Goal: Task Accomplishment & Management: Manage account settings

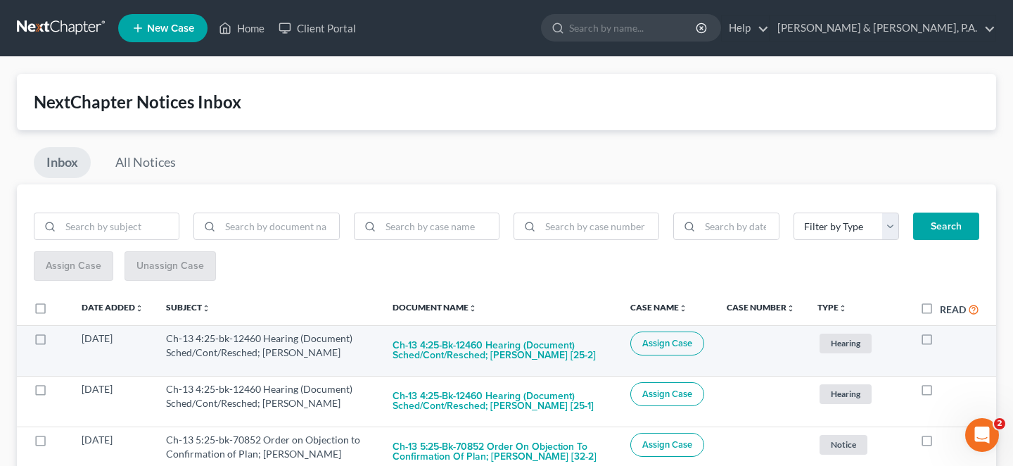
click at [940, 342] on label at bounding box center [940, 342] width 0 height 0
click at [946, 331] on input "checkbox" at bounding box center [950, 335] width 9 height 9
checkbox input "true"
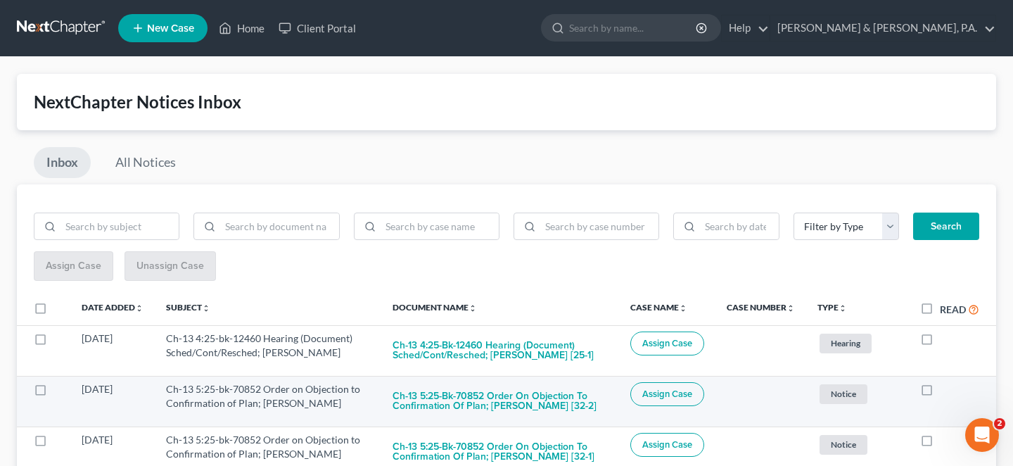
click at [940, 393] on label at bounding box center [940, 393] width 0 height 0
click at [946, 382] on input "checkbox" at bounding box center [950, 386] width 9 height 9
checkbox input "true"
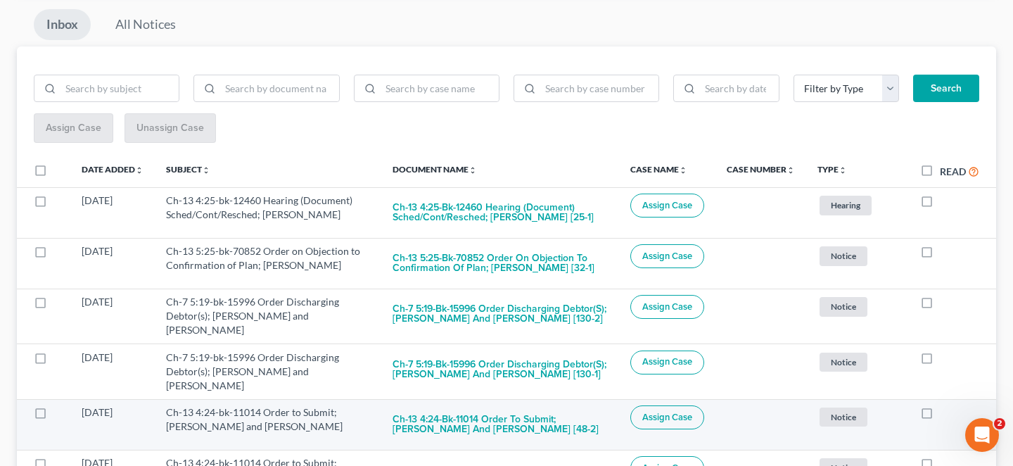
scroll to position [164, 0]
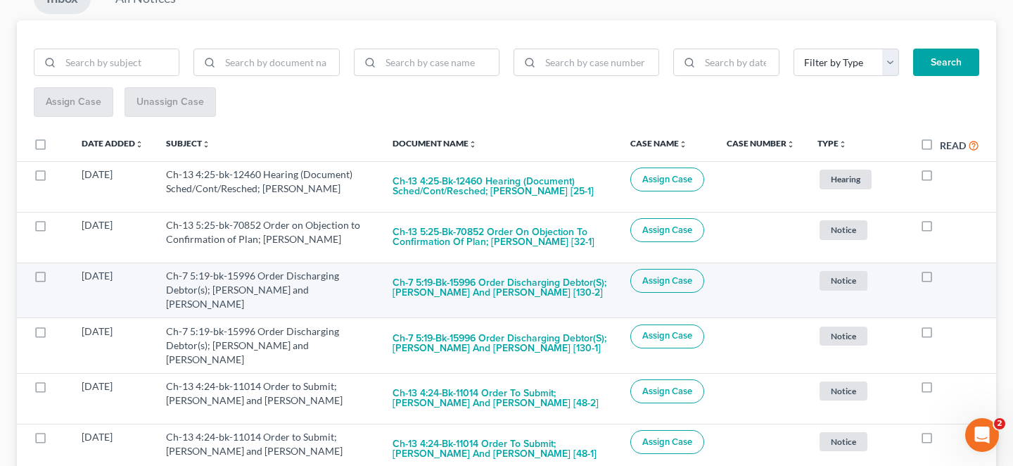
click at [940, 279] on label at bounding box center [940, 279] width 0 height 0
click at [946, 269] on input "checkbox" at bounding box center [950, 273] width 9 height 9
checkbox input "true"
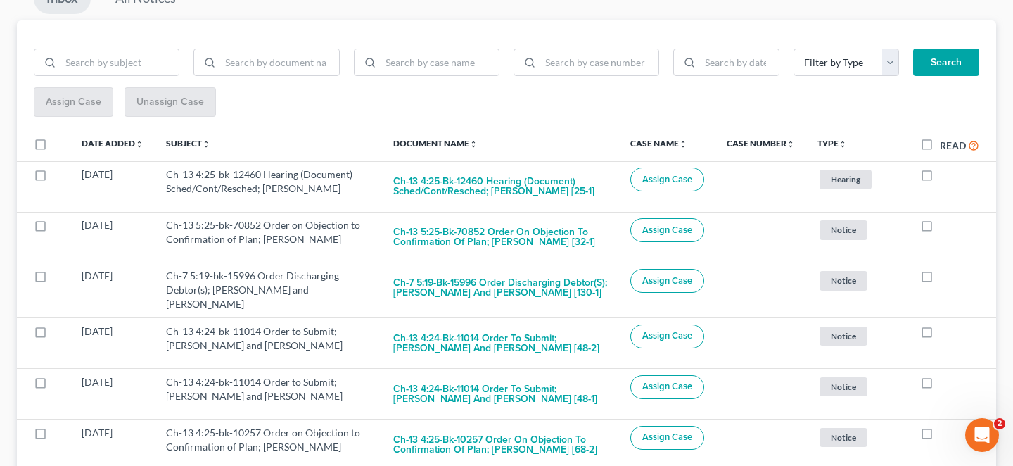
click at [940, 279] on label at bounding box center [940, 279] width 0 height 0
click at [946, 269] on input "checkbox" at bounding box center [950, 273] width 9 height 9
checkbox input "true"
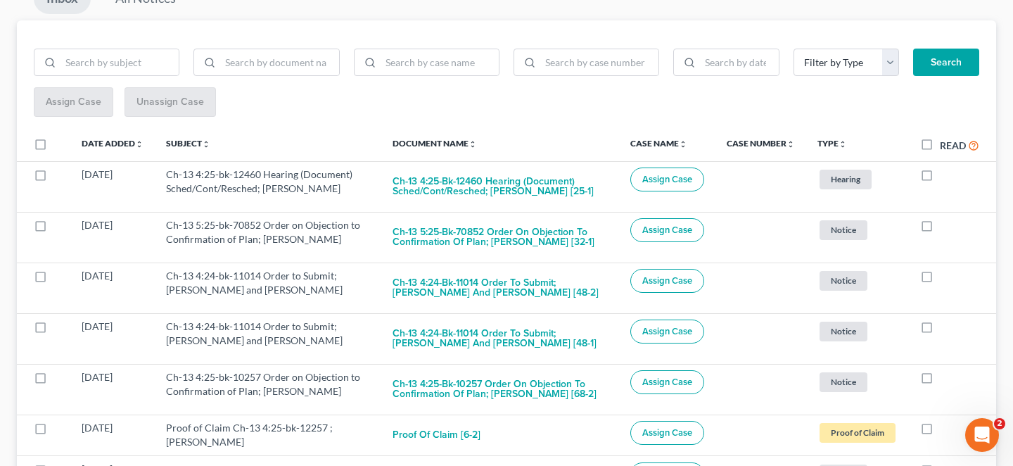
click at [940, 279] on label at bounding box center [940, 279] width 0 height 0
click at [946, 269] on input "checkbox" at bounding box center [950, 273] width 9 height 9
checkbox input "true"
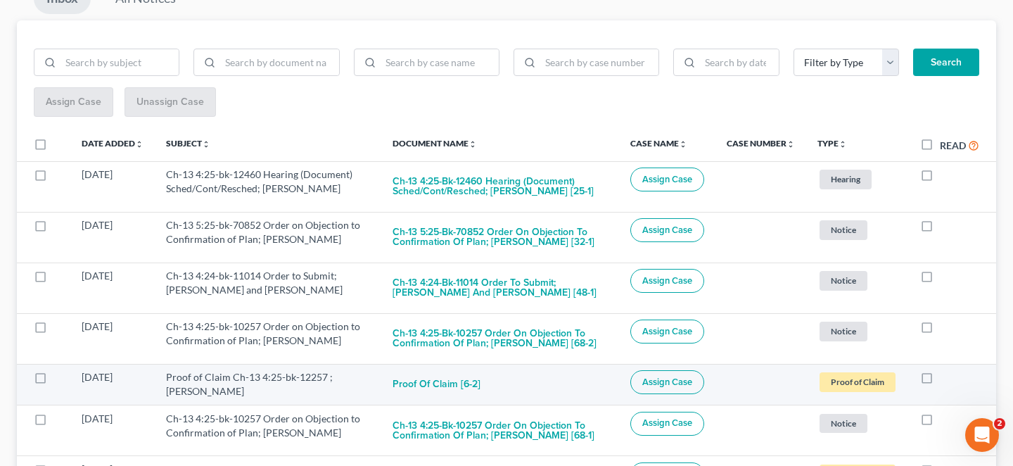
click at [940, 381] on label at bounding box center [940, 381] width 0 height 0
click at [946, 370] on input "checkbox" at bounding box center [950, 374] width 9 height 9
checkbox input "true"
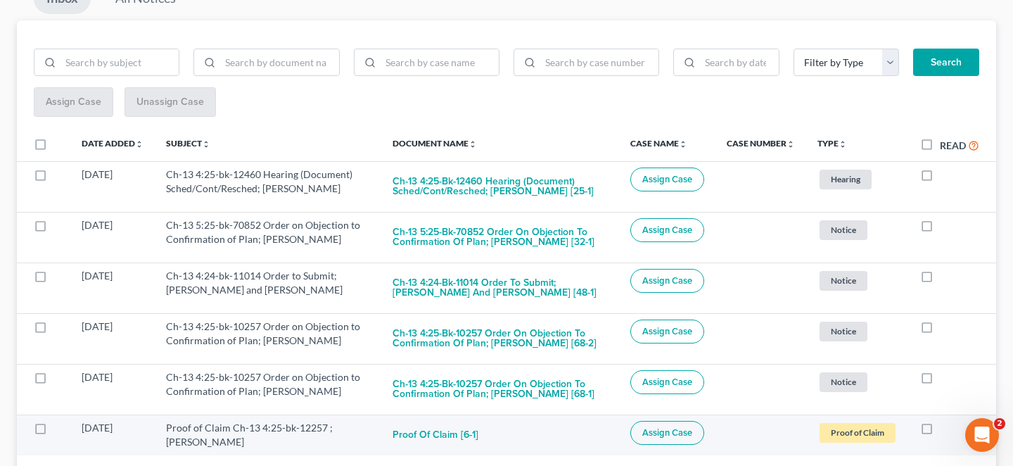
click at [940, 431] on label at bounding box center [940, 431] width 0 height 0
click at [946, 421] on input "checkbox" at bounding box center [950, 425] width 9 height 9
checkbox input "true"
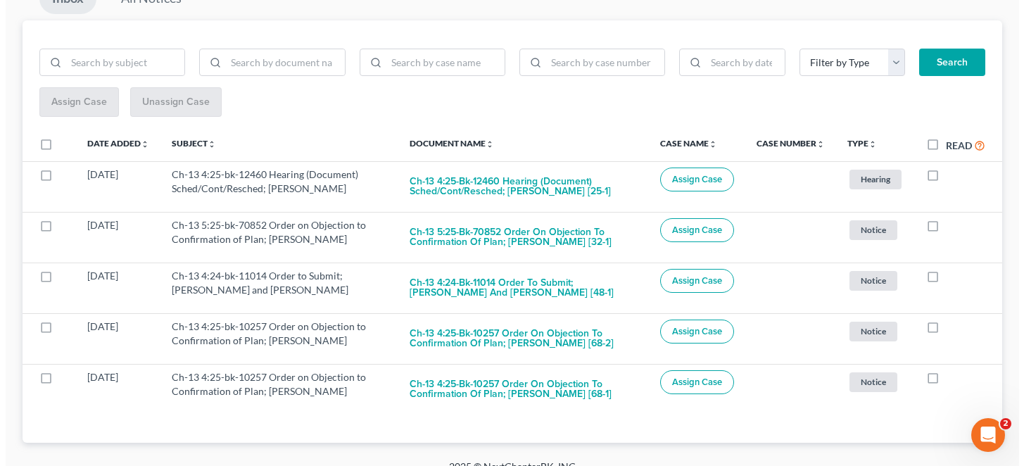
scroll to position [141, 0]
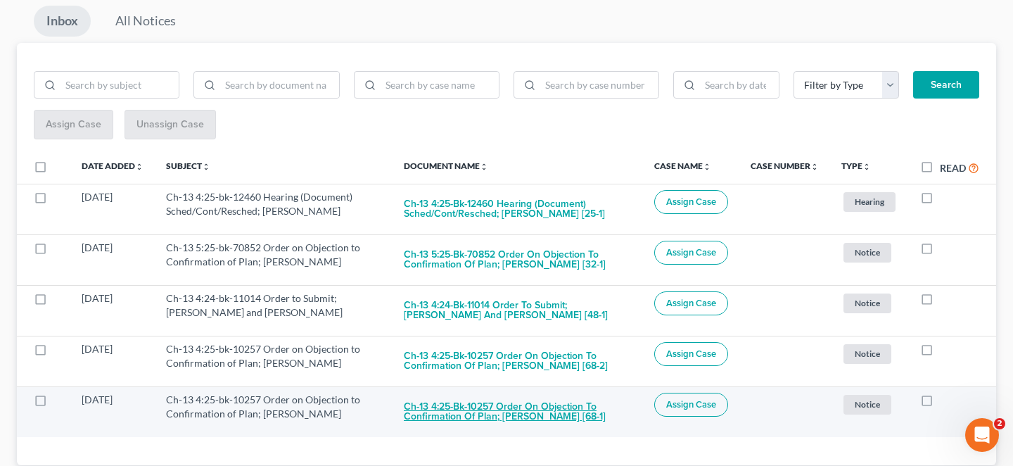
click at [485, 393] on button "Ch-13 4:25-bk-10257 Order on Objection to Confirmation of Plan; Jimmy S. McMurt…" at bounding box center [518, 412] width 228 height 38
checkbox input "true"
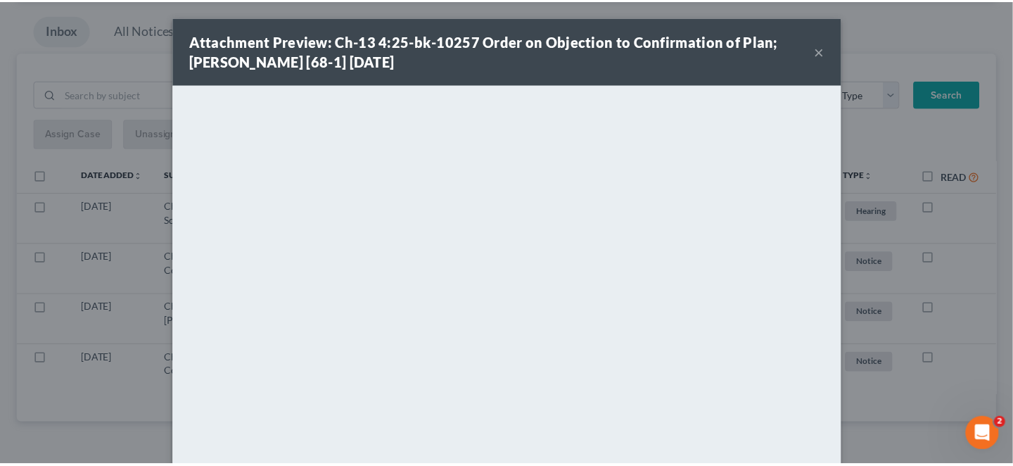
scroll to position [94, 0]
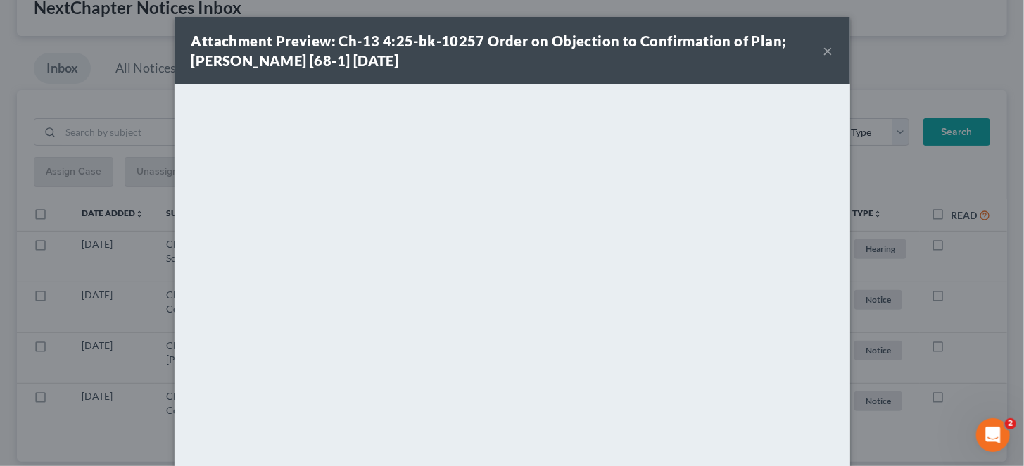
click at [823, 53] on button "×" at bounding box center [828, 50] width 10 height 17
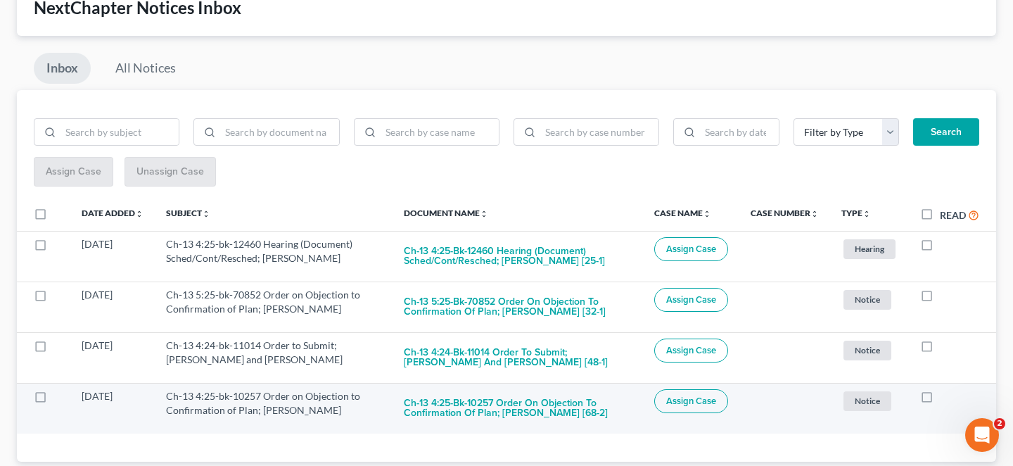
click at [940, 400] on label at bounding box center [940, 400] width 0 height 0
click at [946, 389] on input "checkbox" at bounding box center [950, 393] width 9 height 9
checkbox input "true"
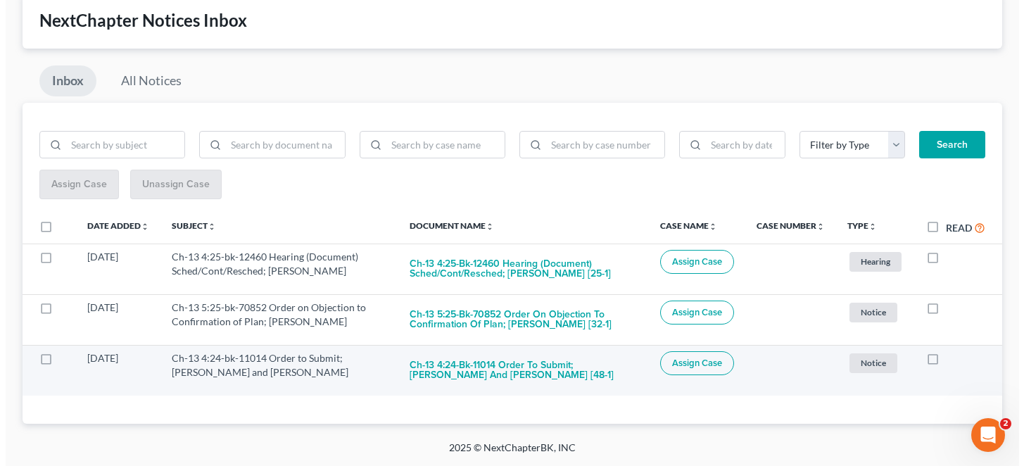
scroll to position [47, 0]
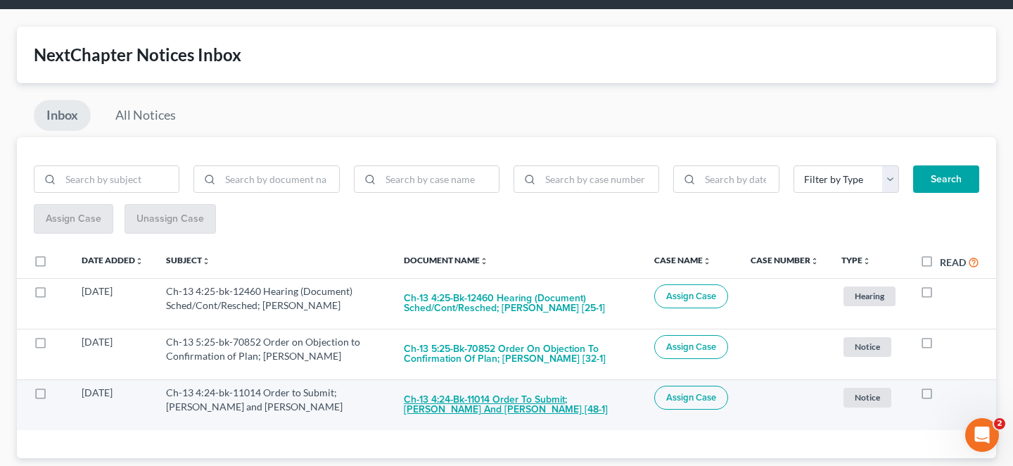
click at [550, 386] on button "Ch-13 4:24-bk-11014 Order to Submit; Bryan Ward Baldridge and Jennie Lee Baldri…" at bounding box center [518, 405] width 228 height 38
checkbox input "true"
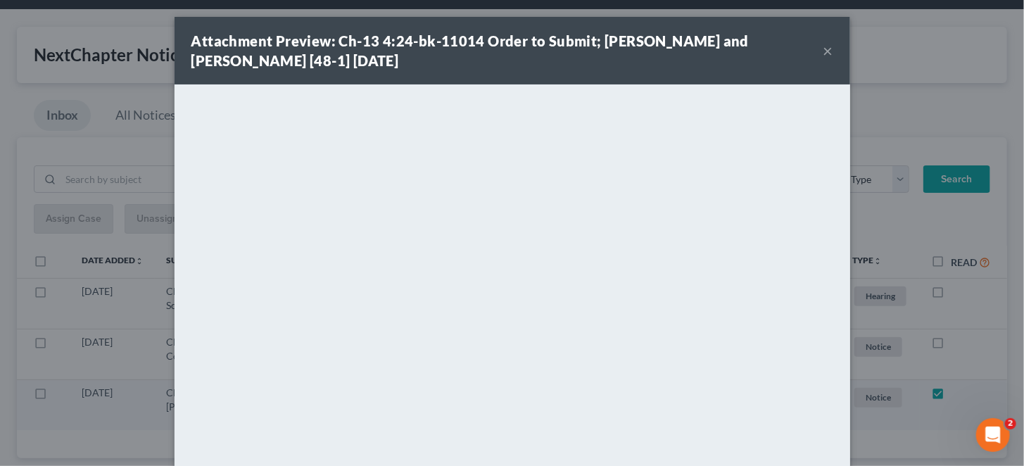
scroll to position [0, 0]
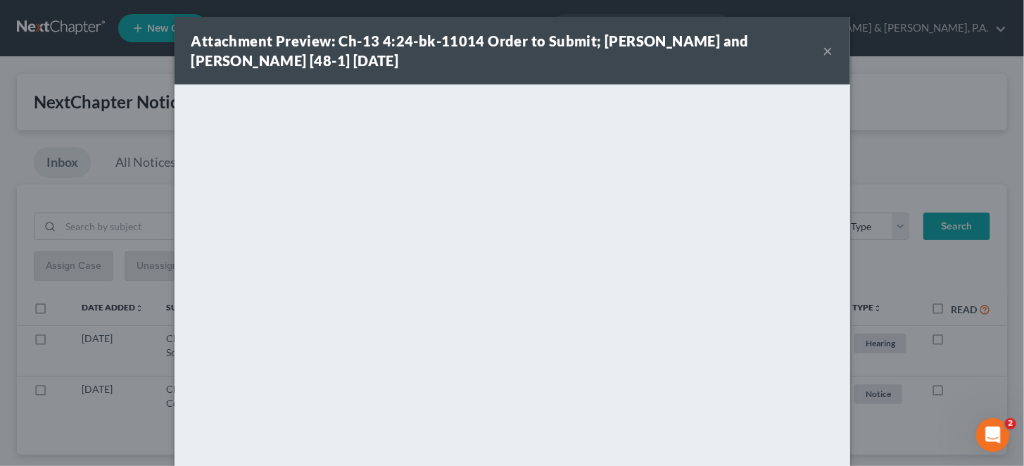
click at [806, 39] on div "Attachment Preview: Ch-13 4:24-bk-11014 Order to Submit; Bryan Ward Baldridge a…" at bounding box center [511, 51] width 675 height 68
click at [823, 45] on button "×" at bounding box center [828, 50] width 10 height 17
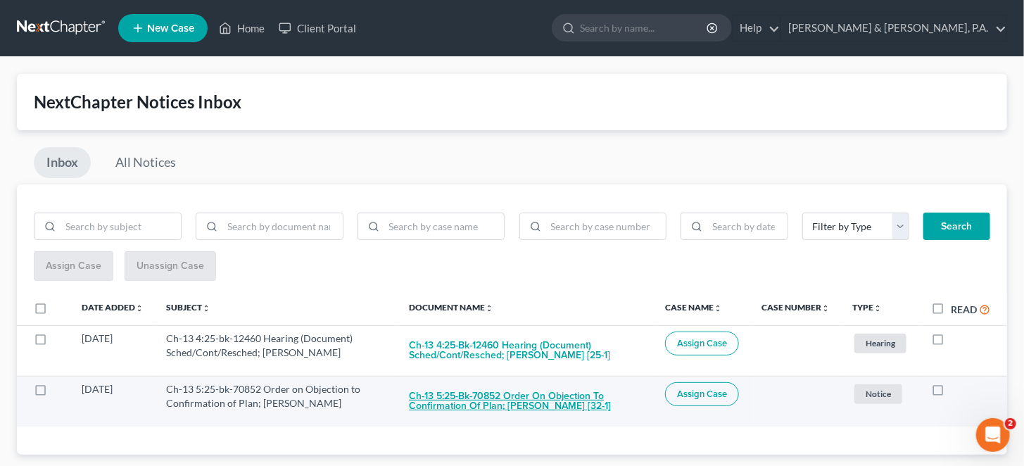
click at [521, 382] on button "Ch-13 5:25-bk-70852 Order on Objection to Confirmation of Plan; Andy L Johnson …" at bounding box center [526, 401] width 234 height 38
checkbox input "true"
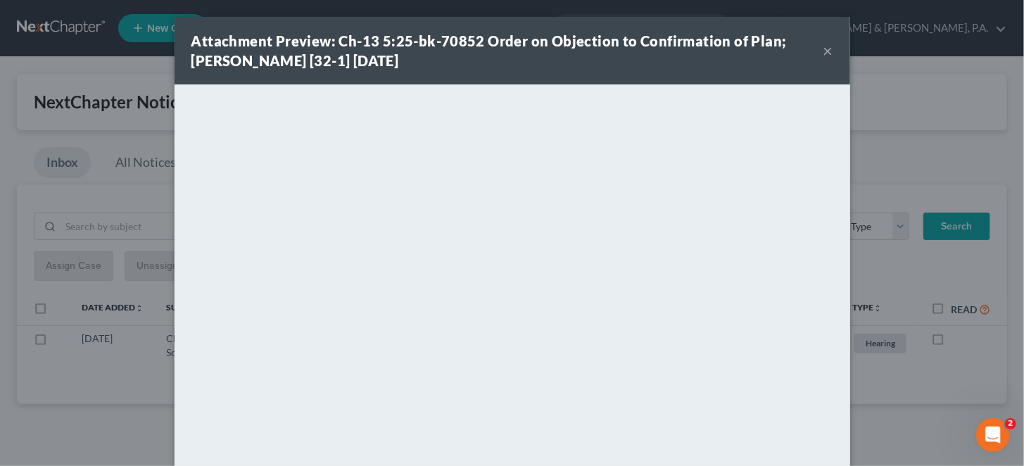
click at [823, 46] on button "×" at bounding box center [828, 50] width 10 height 17
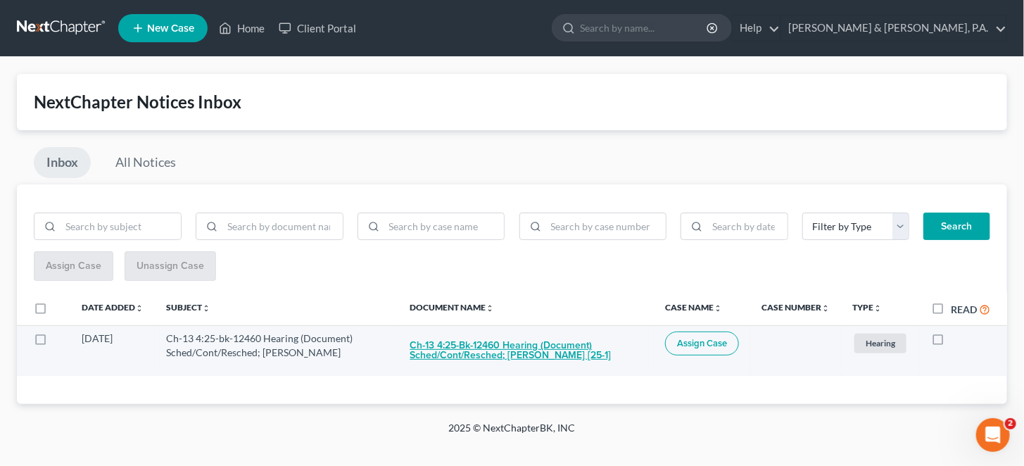
click at [535, 331] on button "Ch-13 4:25-bk-12460 Hearing (Document) Sched/Cont/Resched; Cederick Jones [25-1]" at bounding box center [526, 350] width 233 height 38
checkbox input "true"
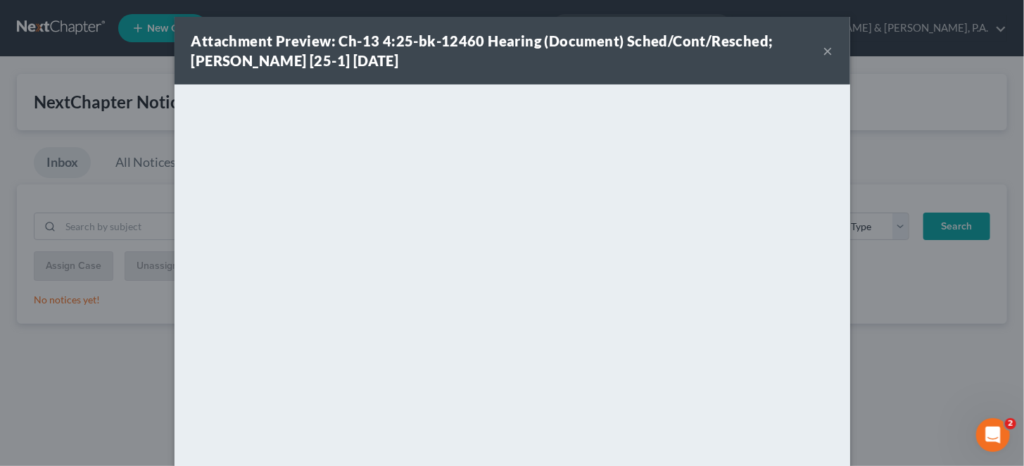
click at [823, 49] on button "×" at bounding box center [828, 50] width 10 height 17
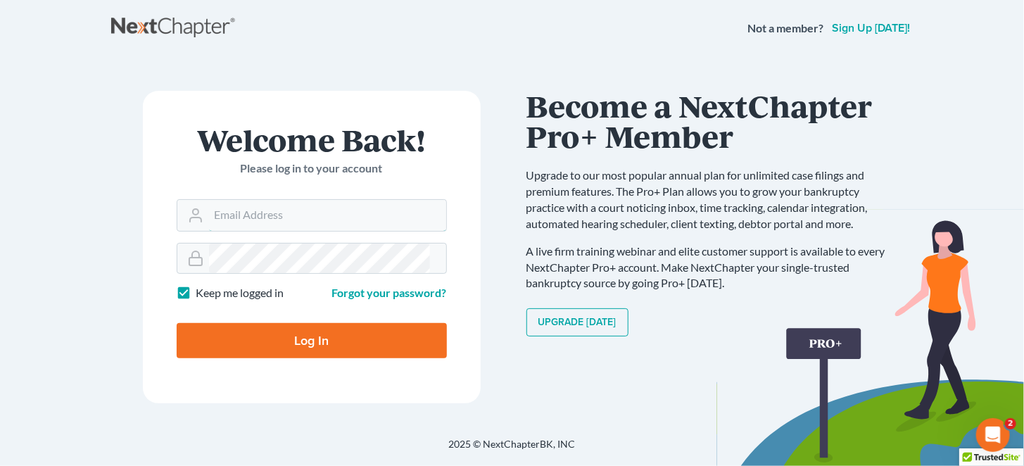
type input "mrodgers@wetzelandmoore.com"
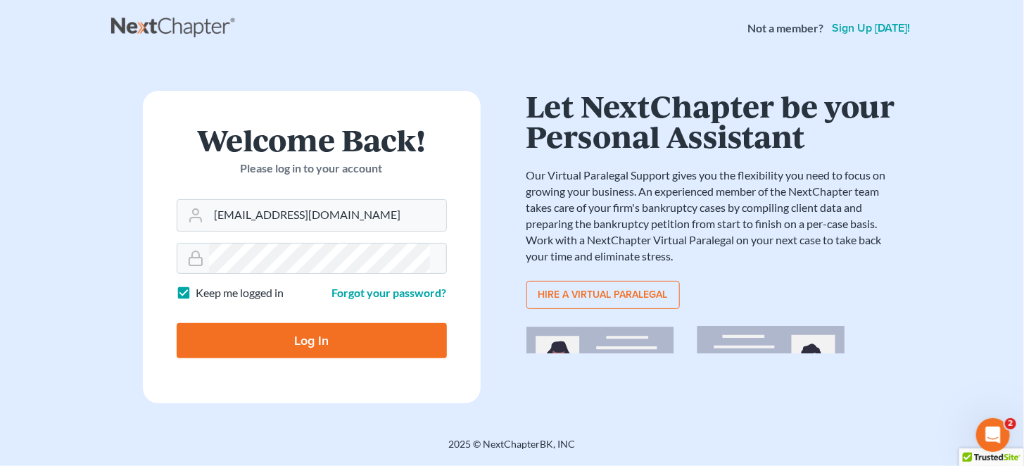
click at [334, 323] on input "Log In" at bounding box center [312, 340] width 270 height 35
type input "Thinking..."
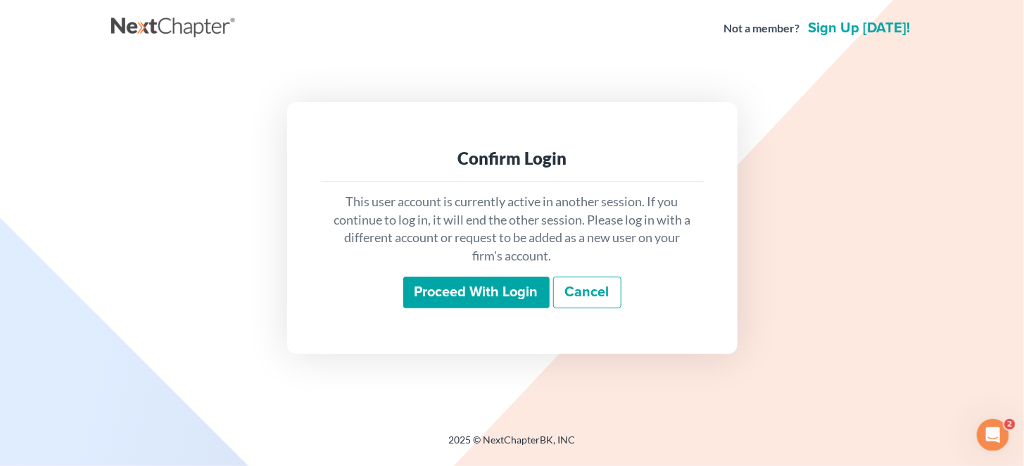
click at [421, 300] on input "Proceed with login" at bounding box center [476, 293] width 146 height 32
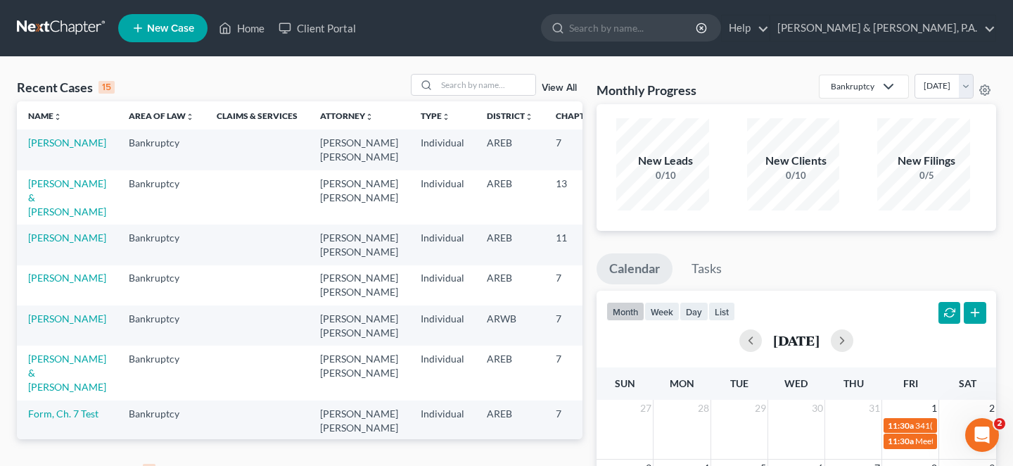
click at [568, 465] on link "View All" at bounding box center [559, 471] width 35 height 10
